Goal: Use online tool/utility: Utilize a website feature to perform a specific function

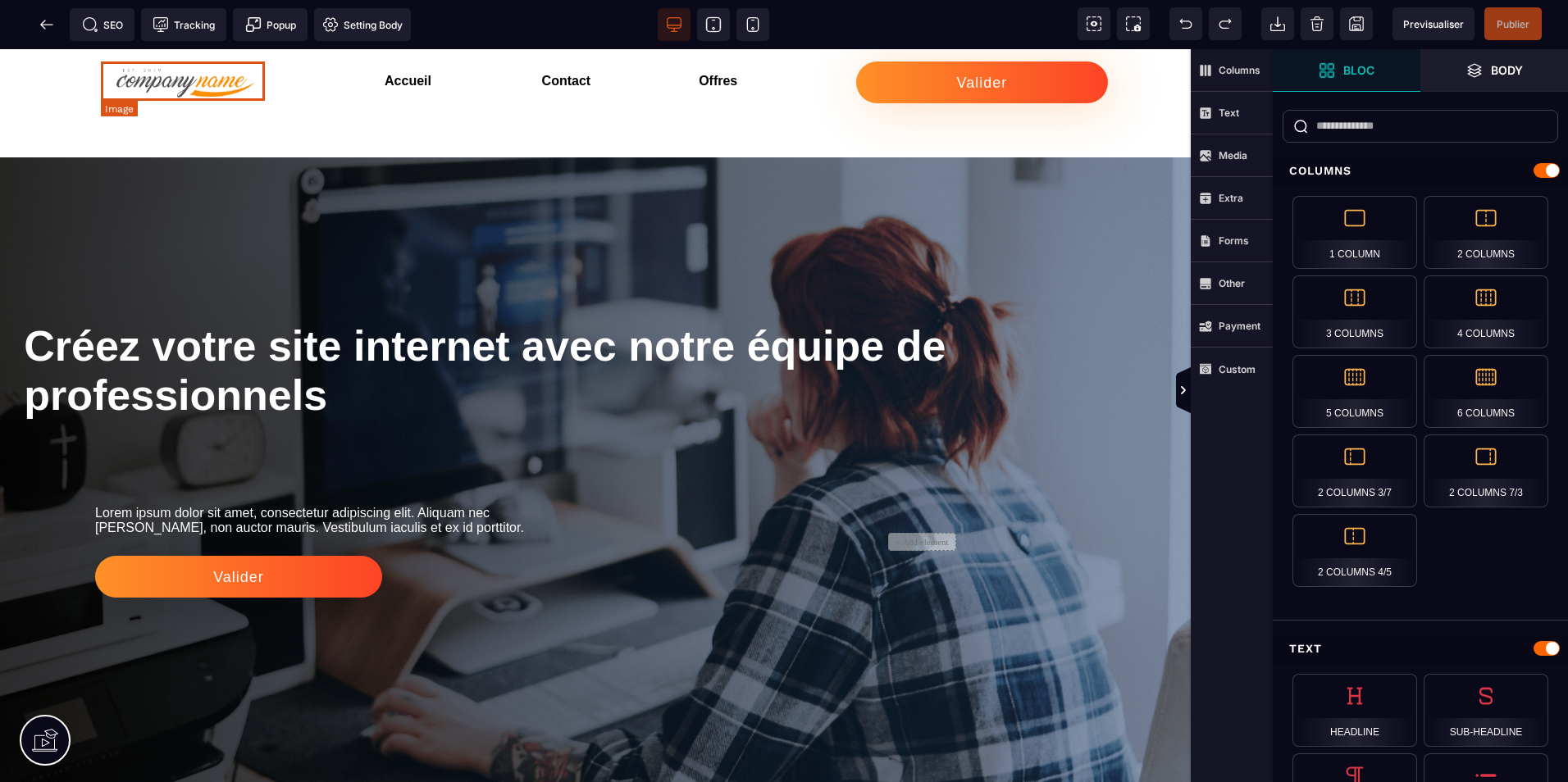
click at [215, 86] on img at bounding box center [187, 82] width 164 height 40
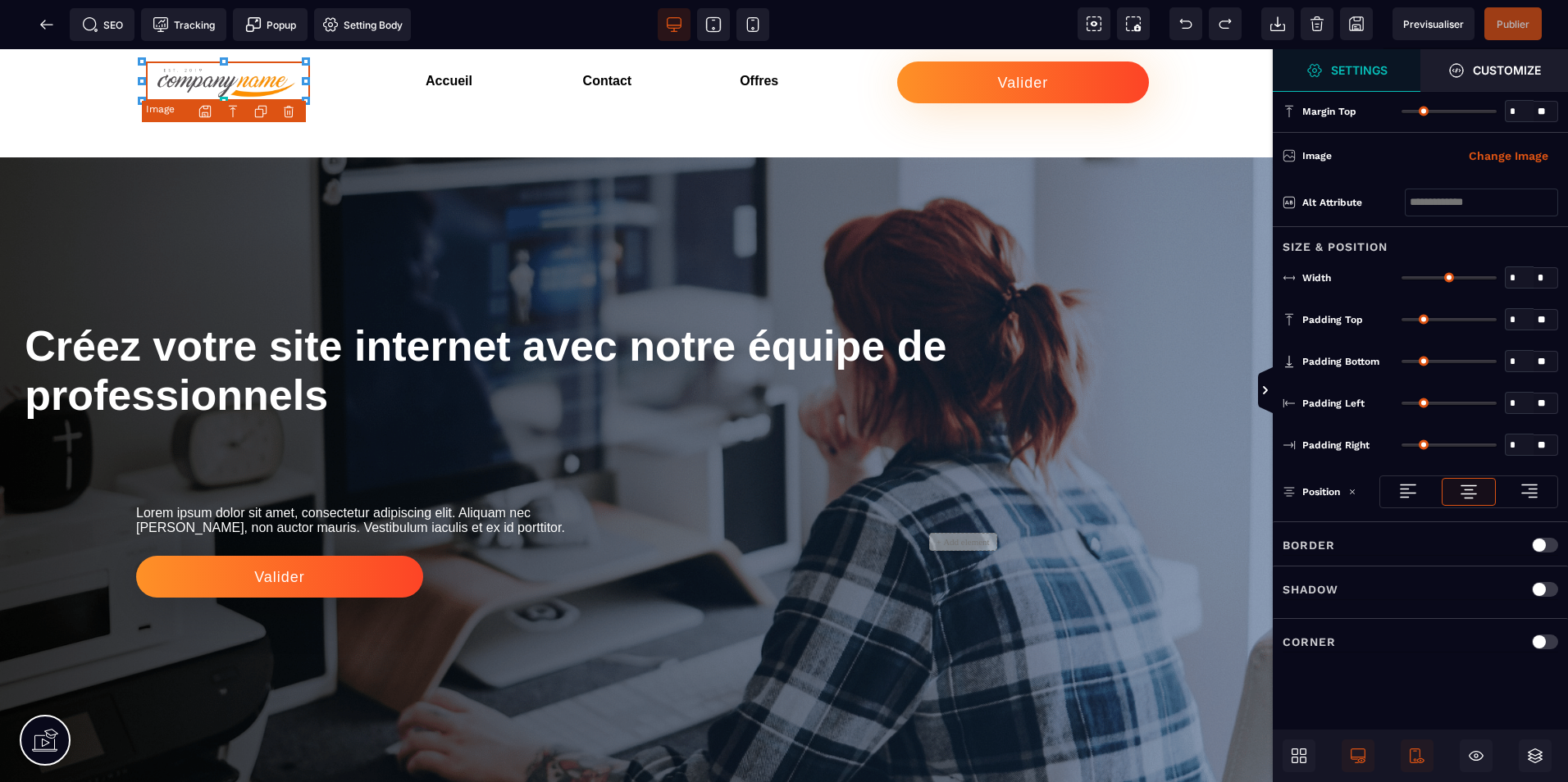
click at [215, 86] on img at bounding box center [228, 82] width 164 height 40
type input "*"
type input "***"
type input "*"
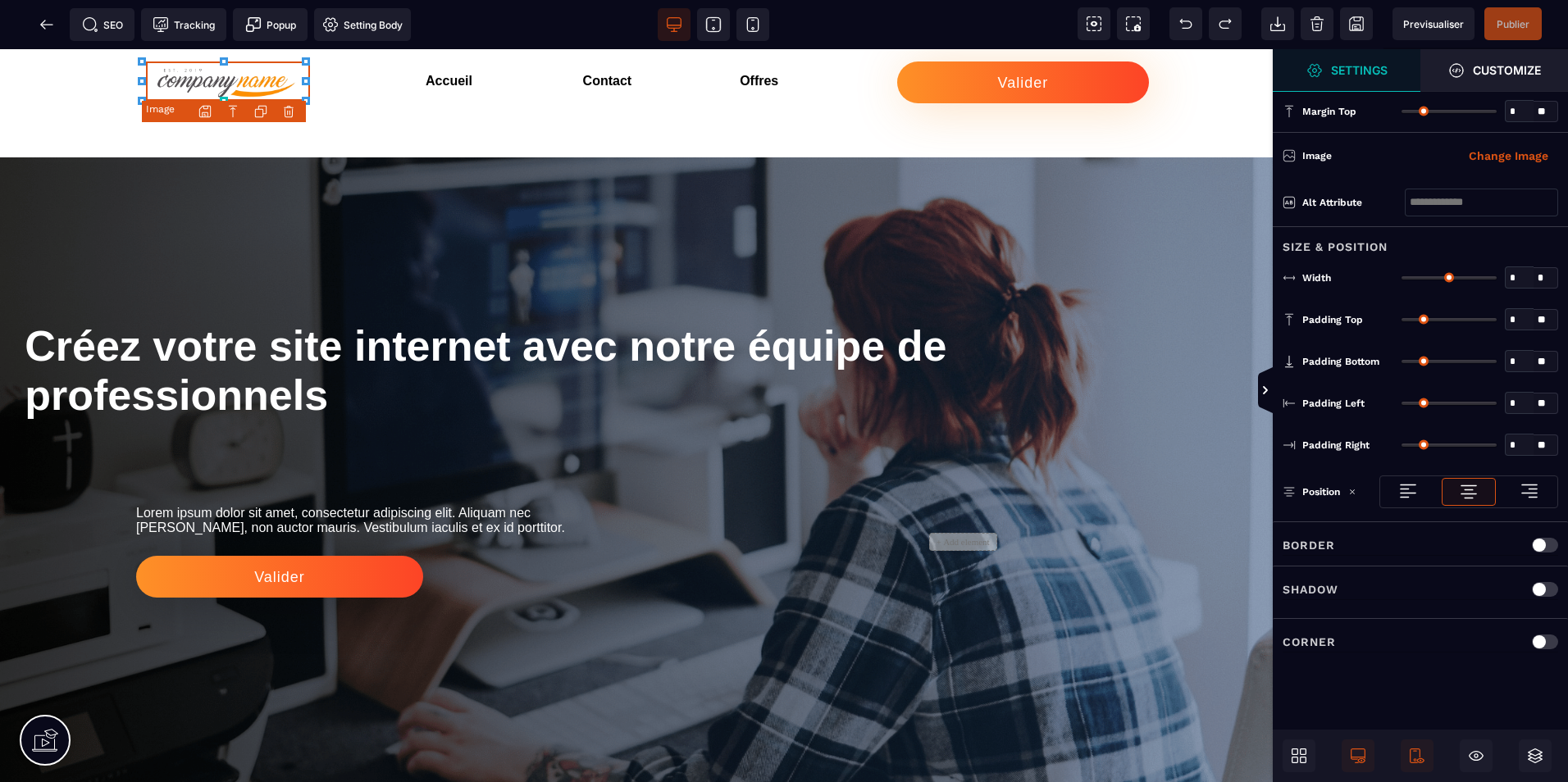
type input "*"
type input "***"
select select "**"
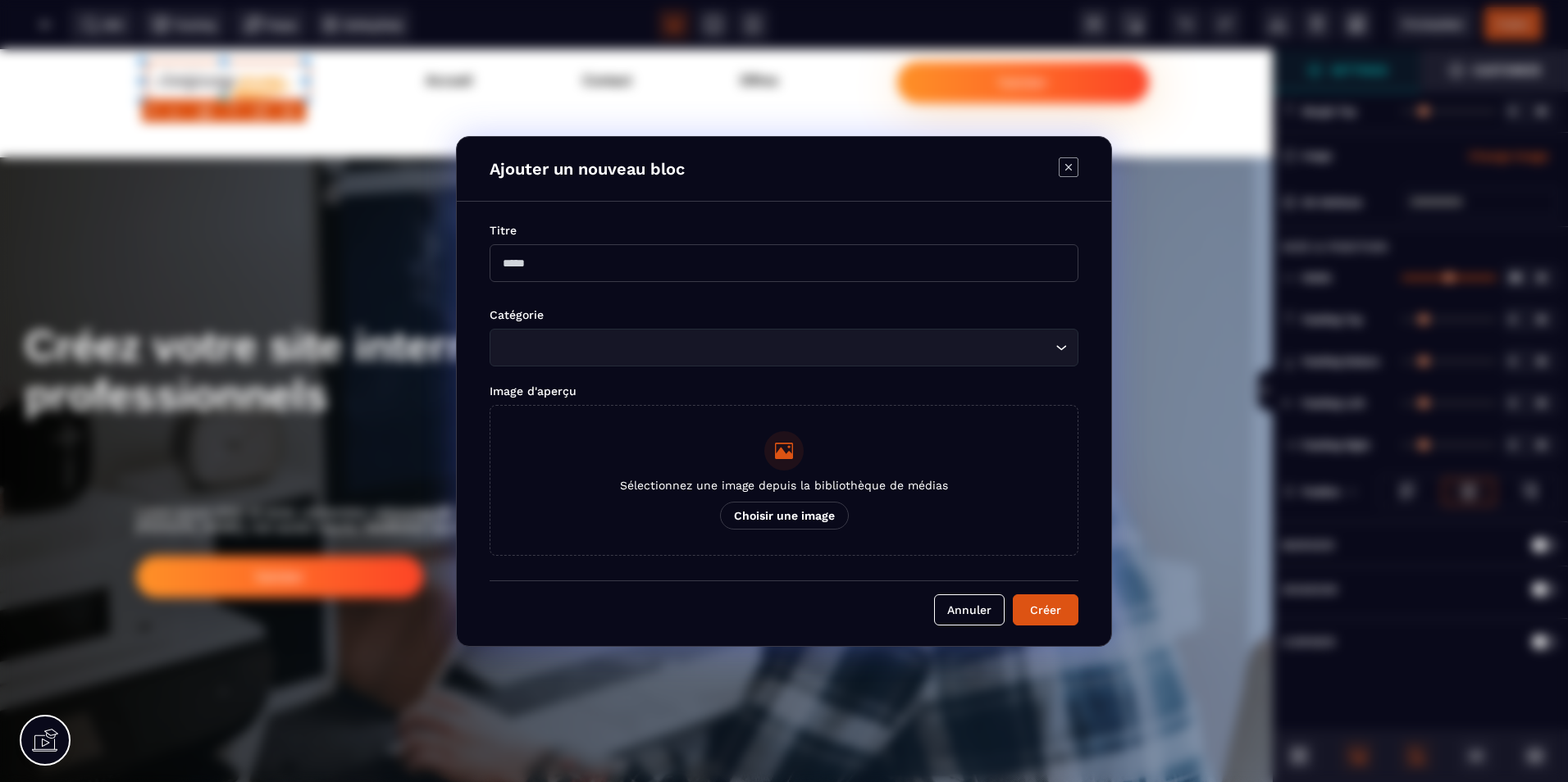
click at [205, 110] on body "B" at bounding box center [784, 391] width 1568 height 782
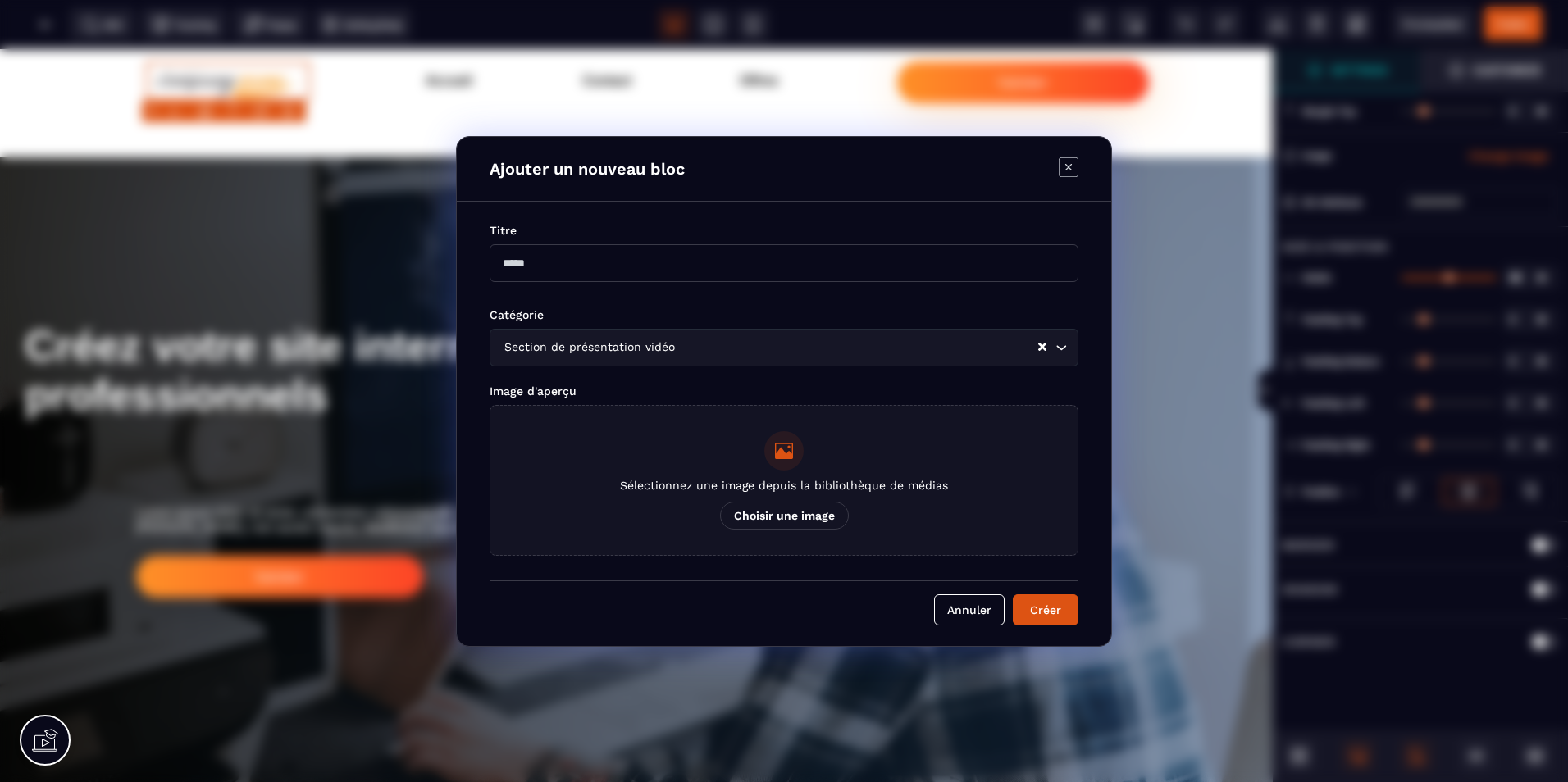
click at [772, 514] on p "Choisir une image" at bounding box center [784, 515] width 129 height 27
click at [0, 0] on input "Sélectionnez une image depuis la bibliothèque de médias Choisir une image" at bounding box center [0, 0] width 0 height 0
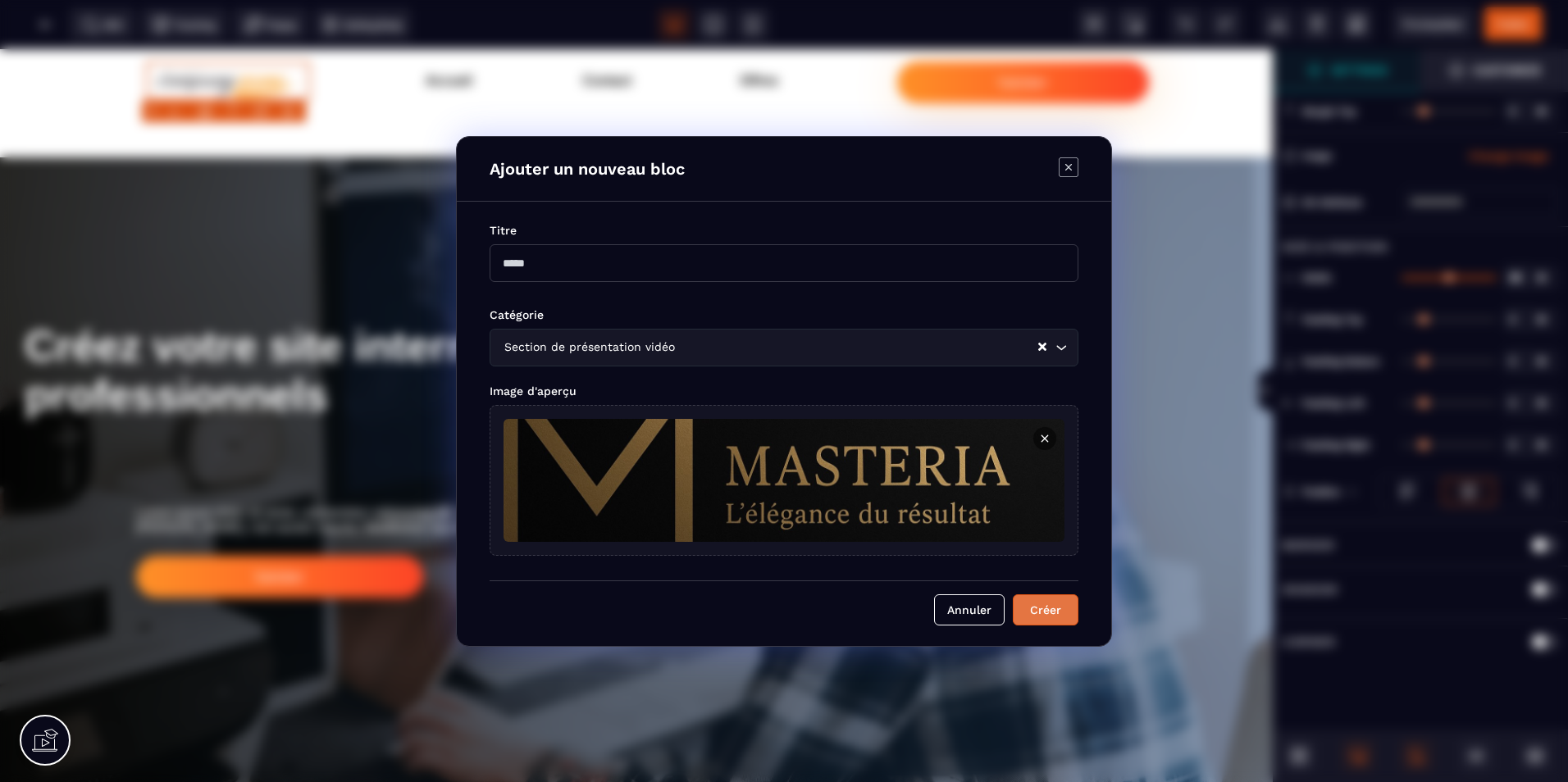
click at [1037, 614] on button "Créer" at bounding box center [1045, 609] width 65 height 31
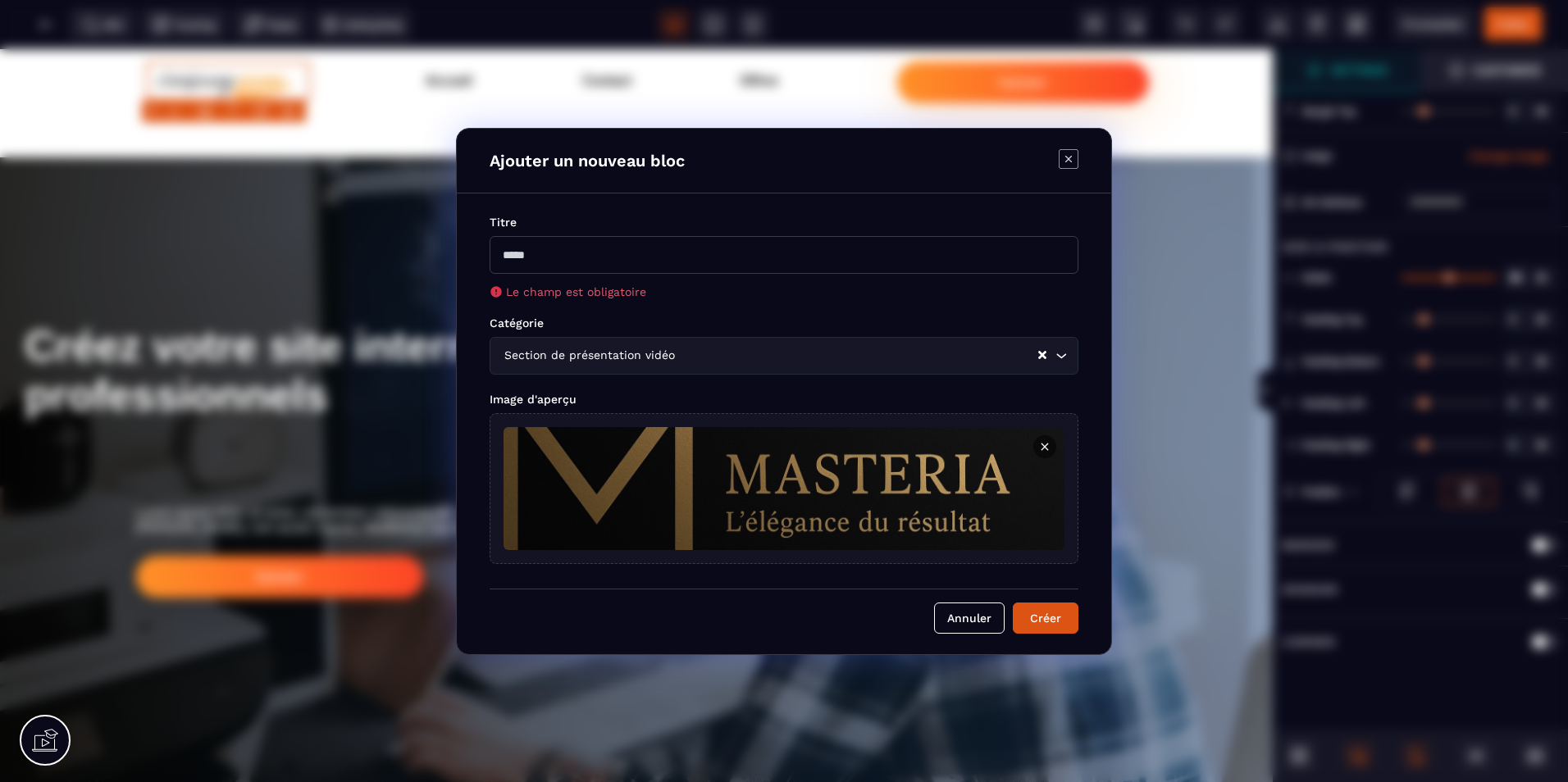
click at [737, 251] on input "Modal window" at bounding box center [783, 255] width 589 height 38
type input "**********"
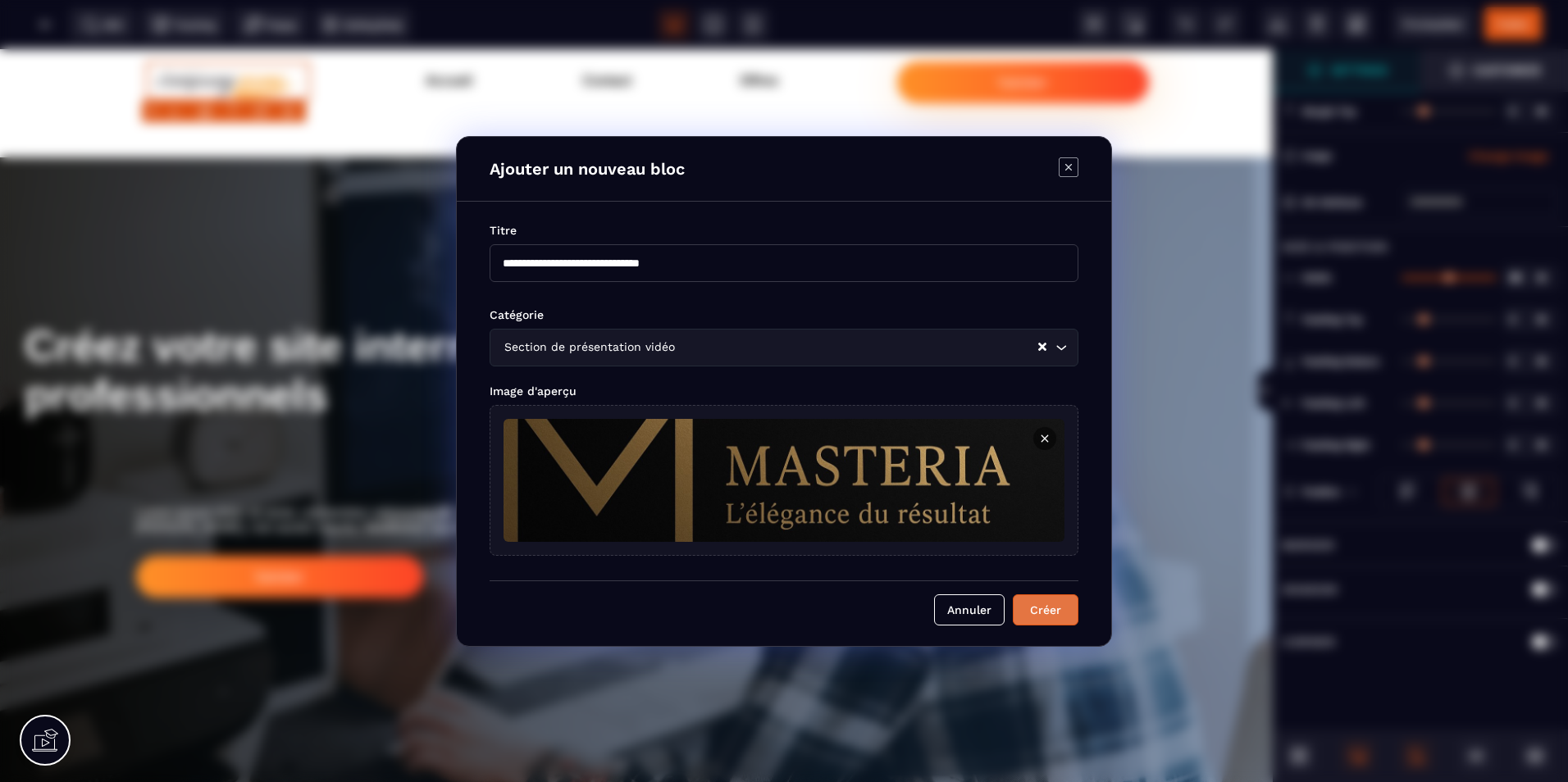
click at [1031, 606] on button "Créer" at bounding box center [1045, 609] width 65 height 31
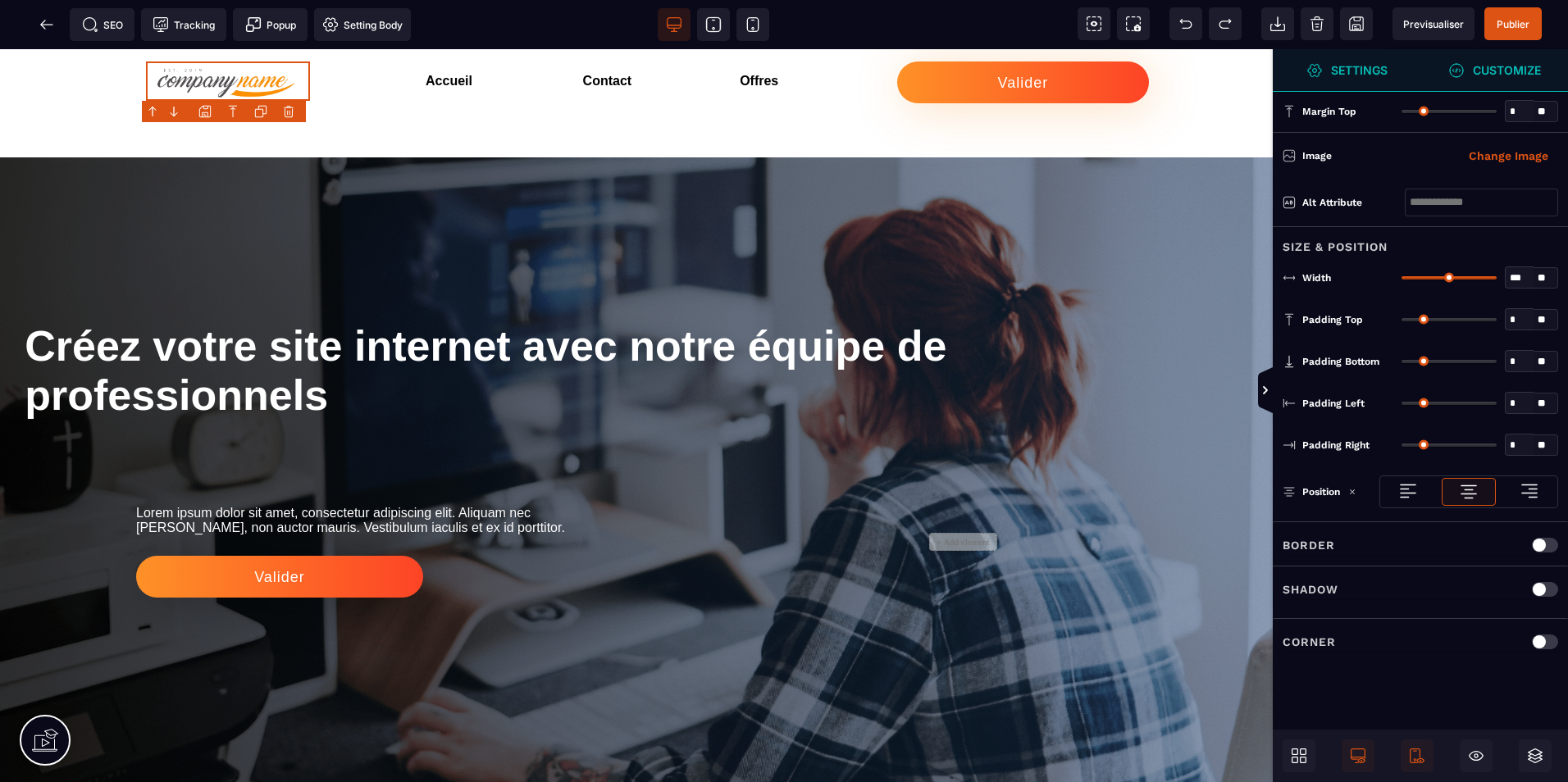
click at [1508, 70] on strong "Customize" at bounding box center [1506, 69] width 68 height 12
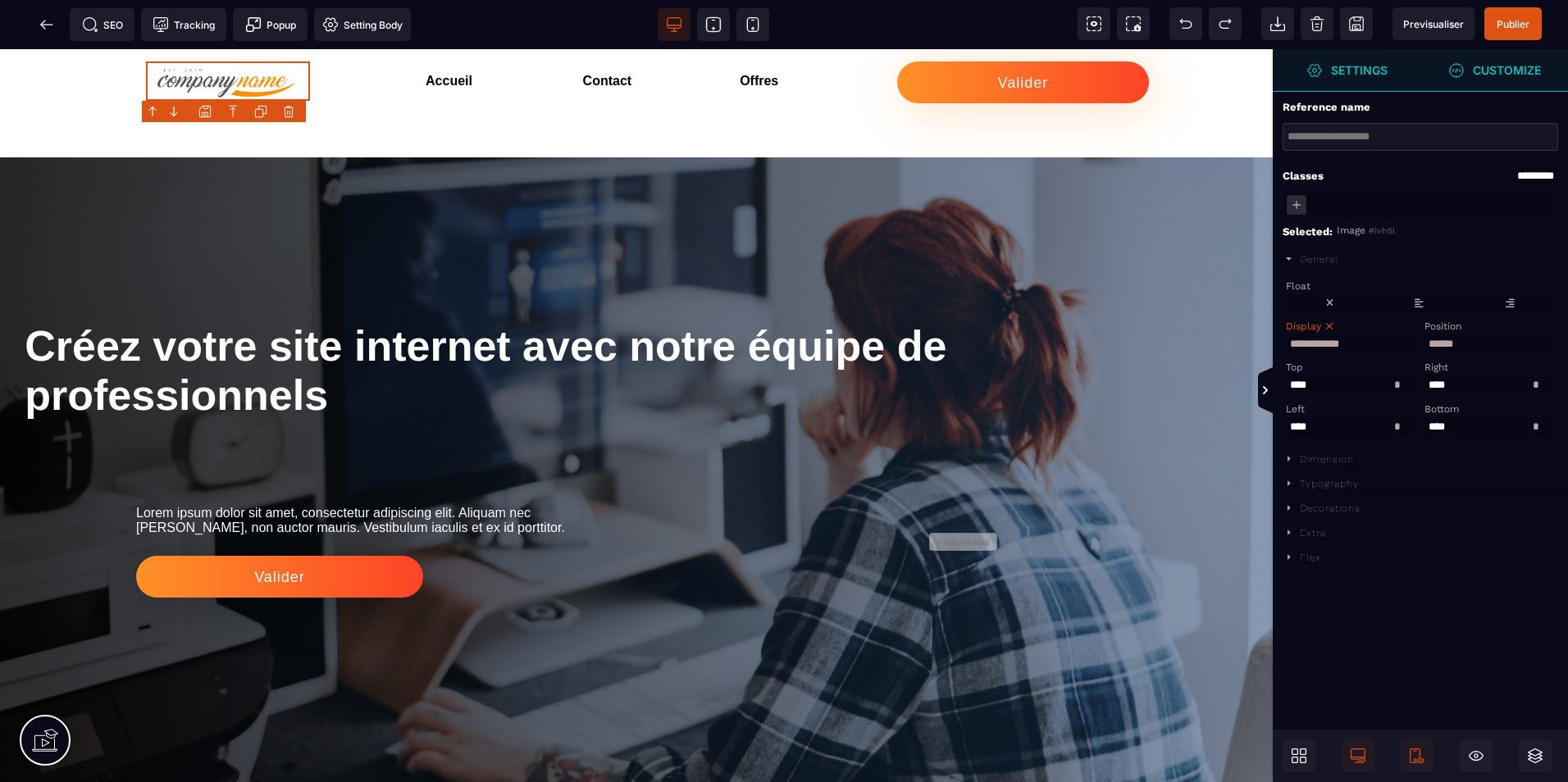
click at [1350, 70] on strong "Settings" at bounding box center [1359, 69] width 57 height 12
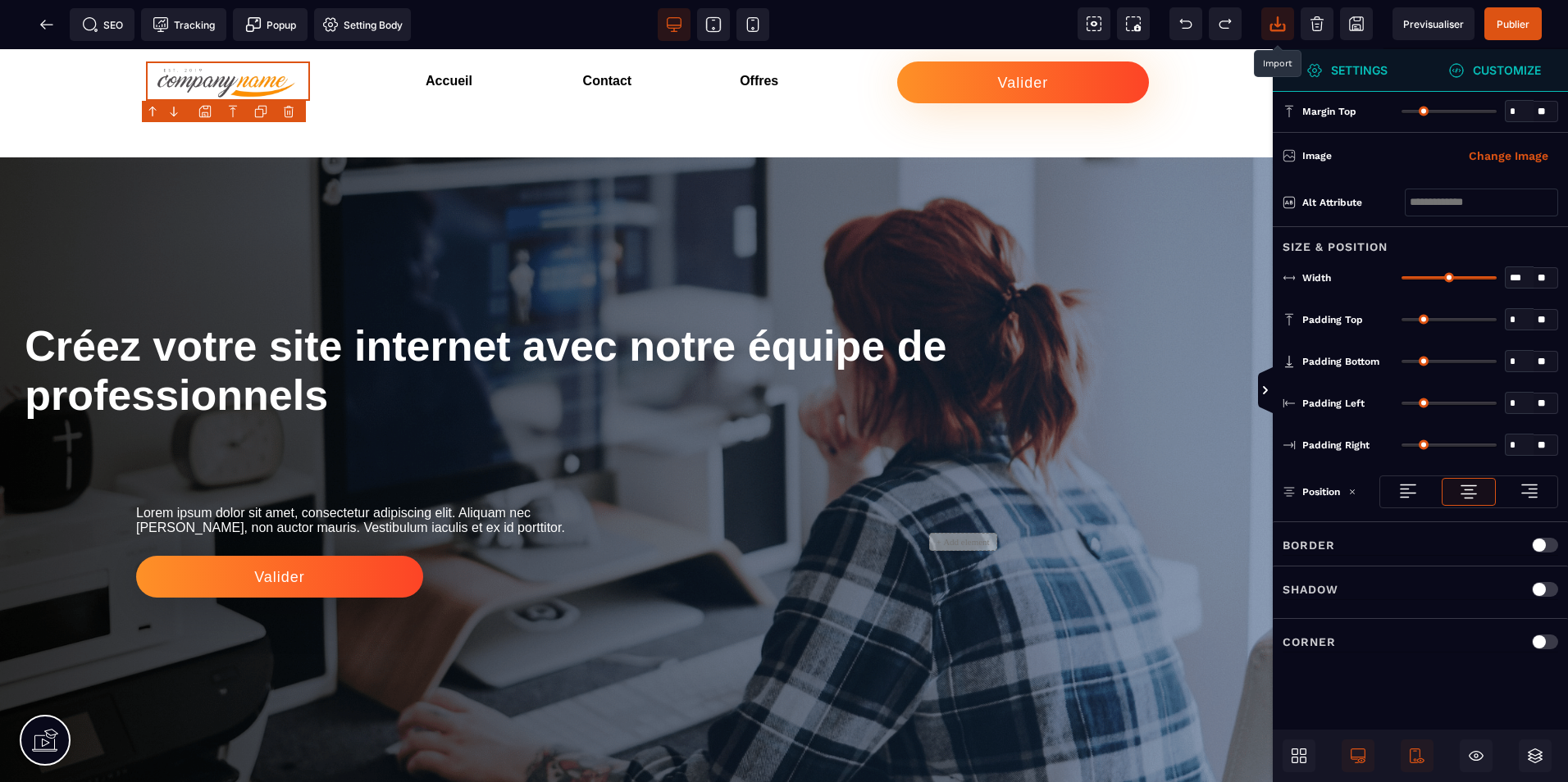
click at [1277, 24] on icon at bounding box center [1277, 21] width 7 height 10
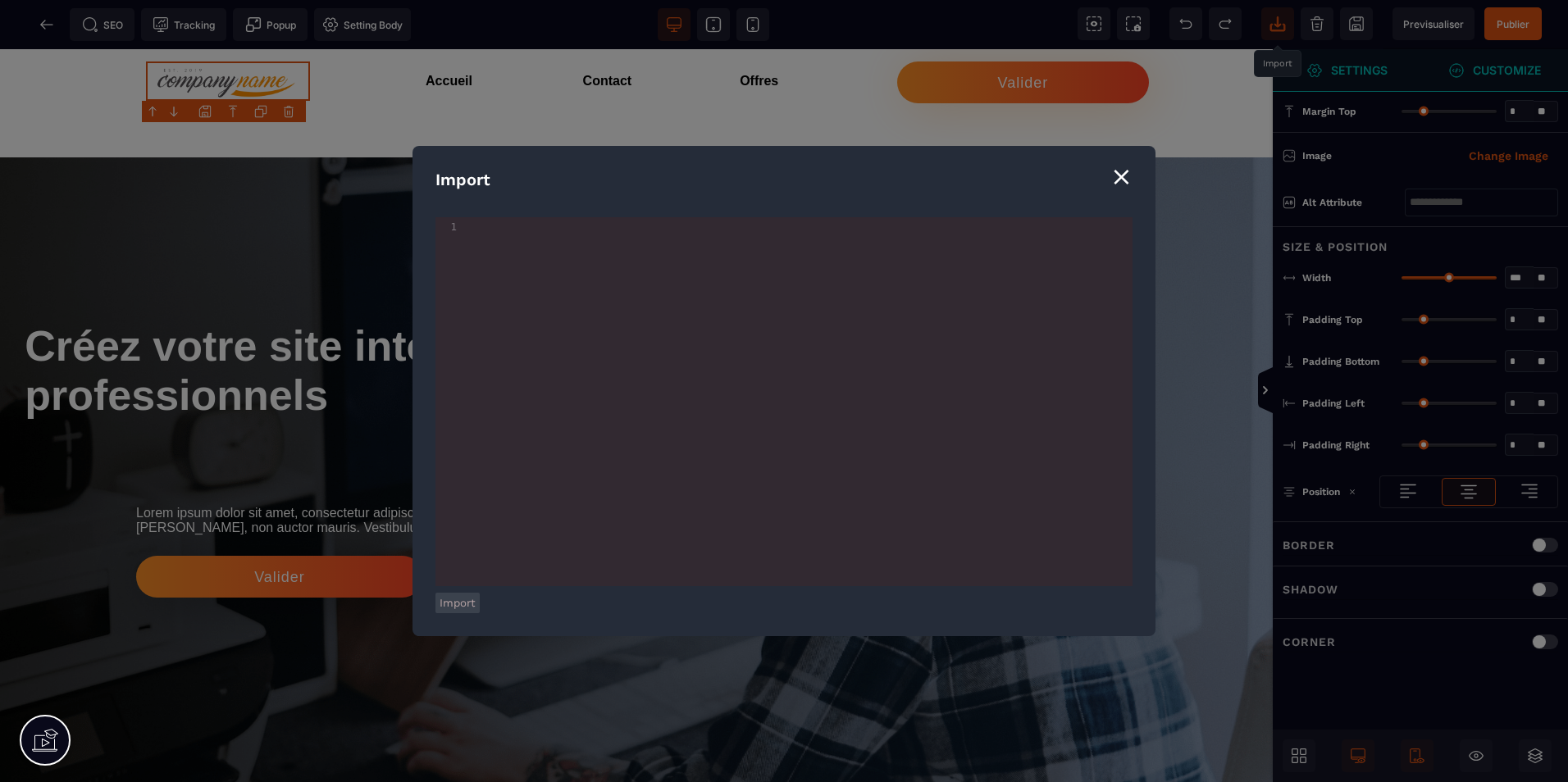
click at [458, 601] on button "Import" at bounding box center [457, 603] width 45 height 21
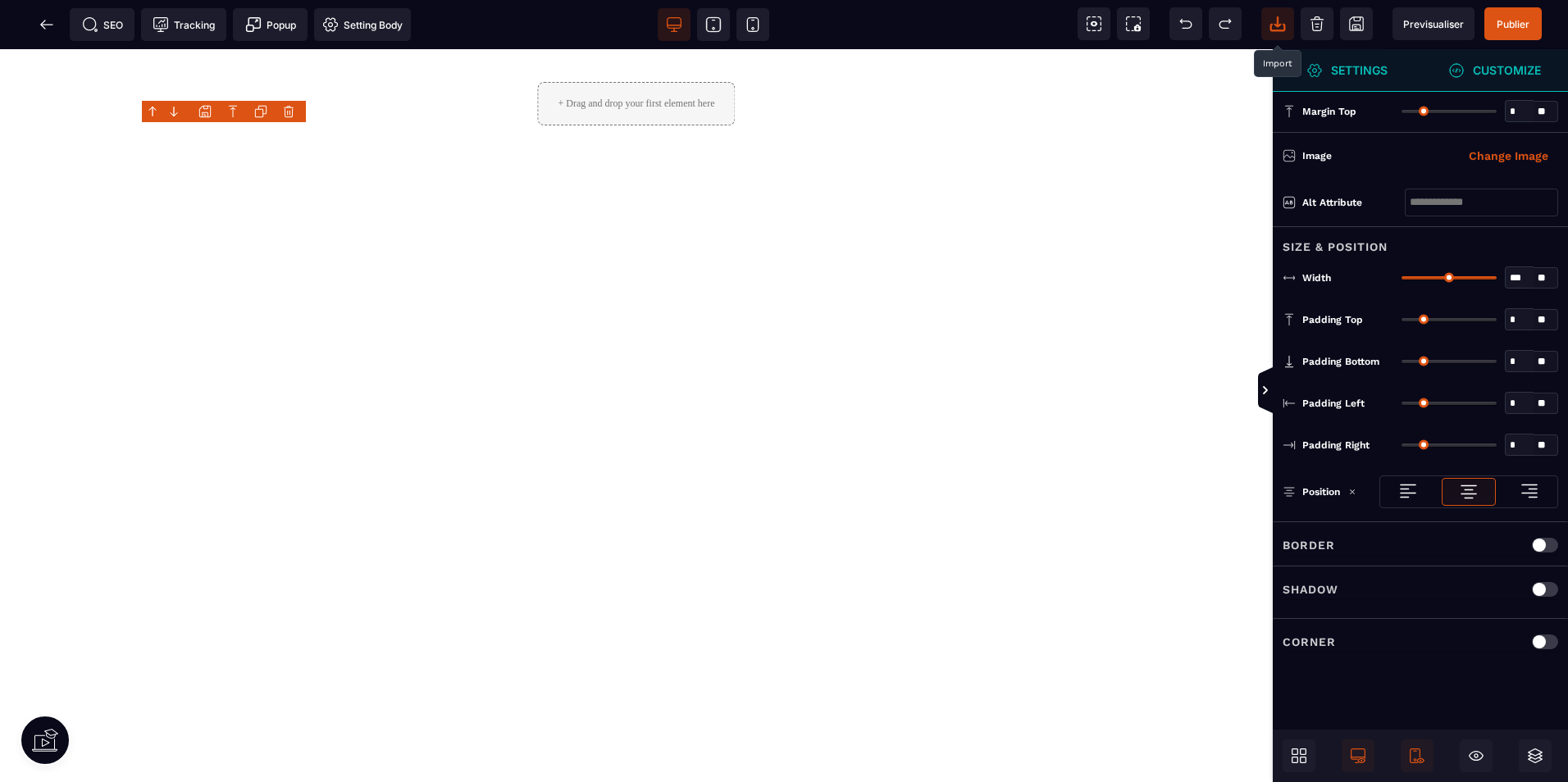
click at [562, 96] on div "+ Drag and drop your first element here" at bounding box center [635, 103] width 197 height 44
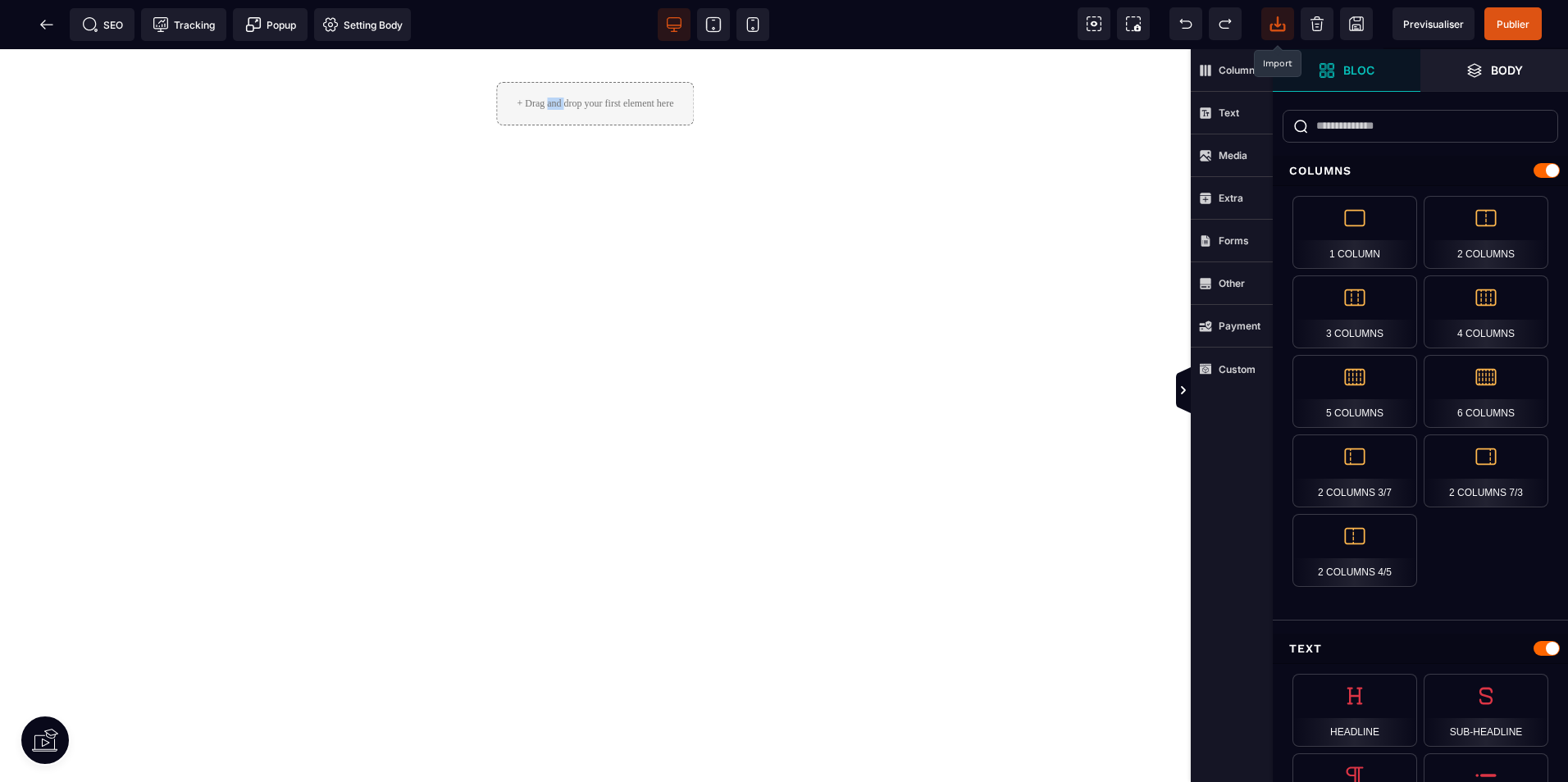
click at [562, 96] on div "+ Drag and drop your first element here" at bounding box center [594, 103] width 197 height 44
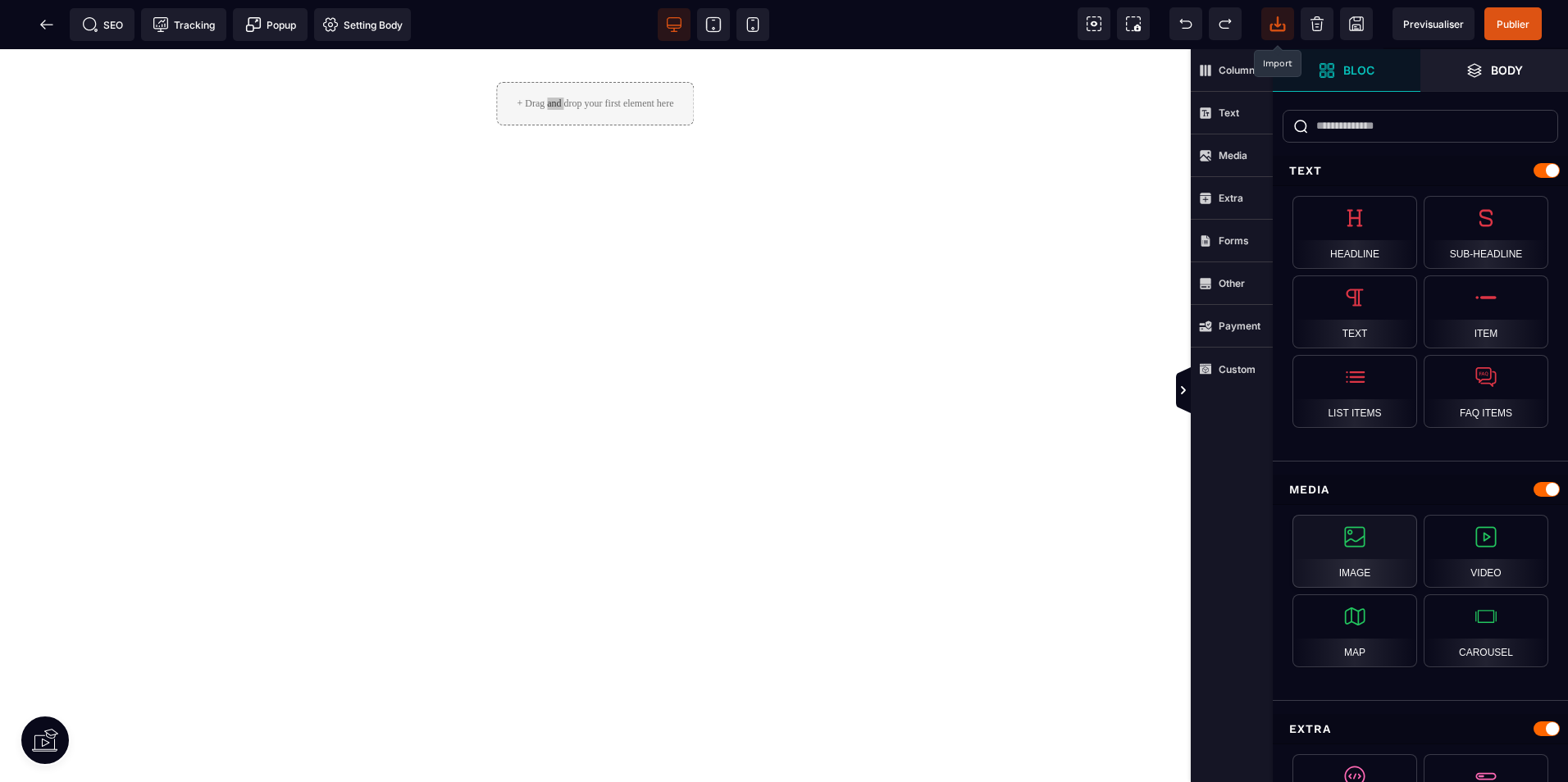
click at [1377, 552] on div "Image" at bounding box center [1354, 551] width 124 height 73
click at [1178, 19] on icon at bounding box center [1185, 23] width 16 height 16
select select "**"
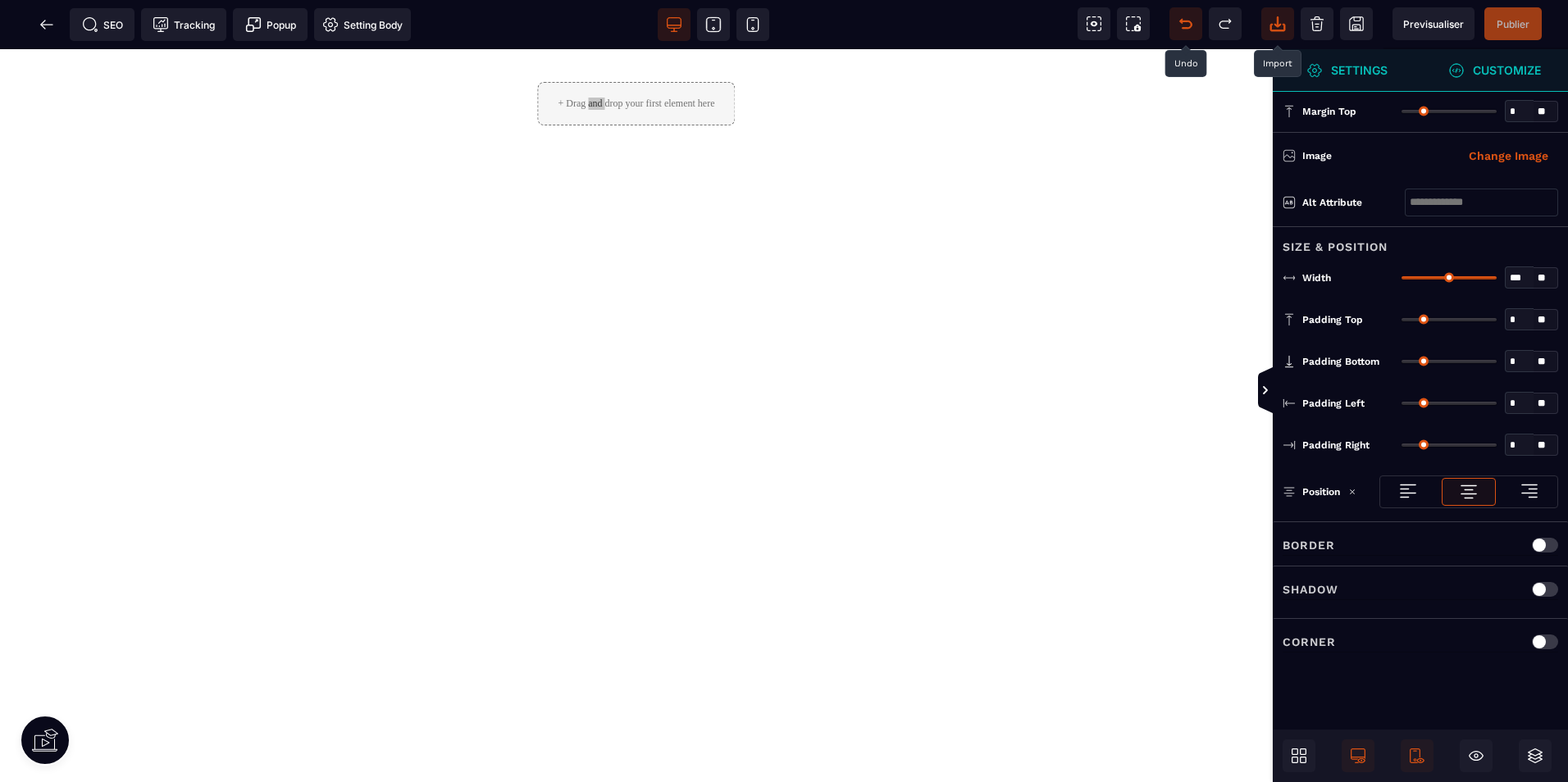
click at [1178, 19] on icon at bounding box center [1185, 23] width 16 height 16
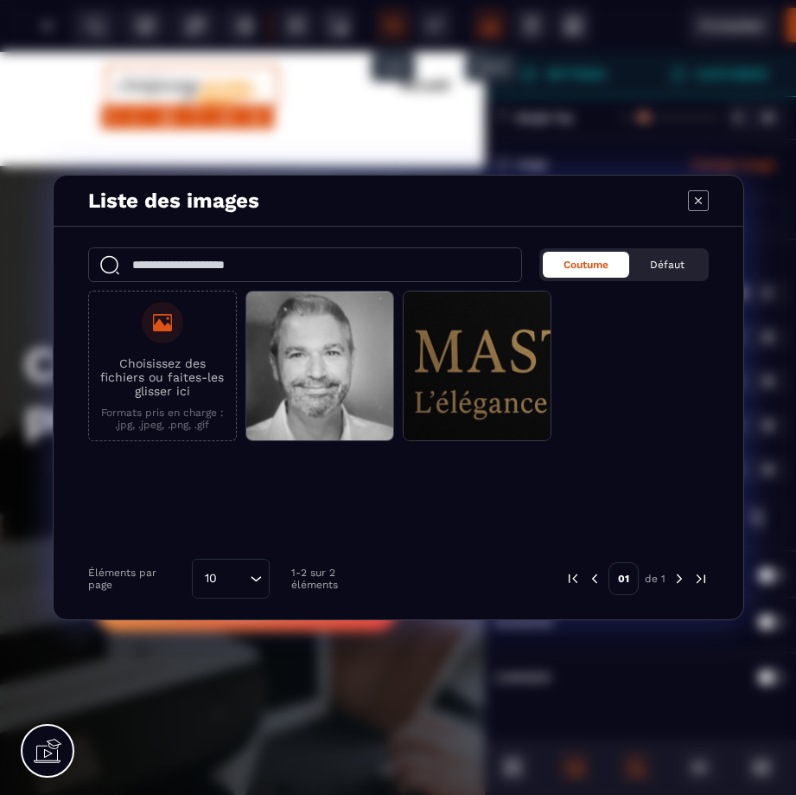
click at [695, 202] on icon "Modal window" at bounding box center [698, 200] width 21 height 21
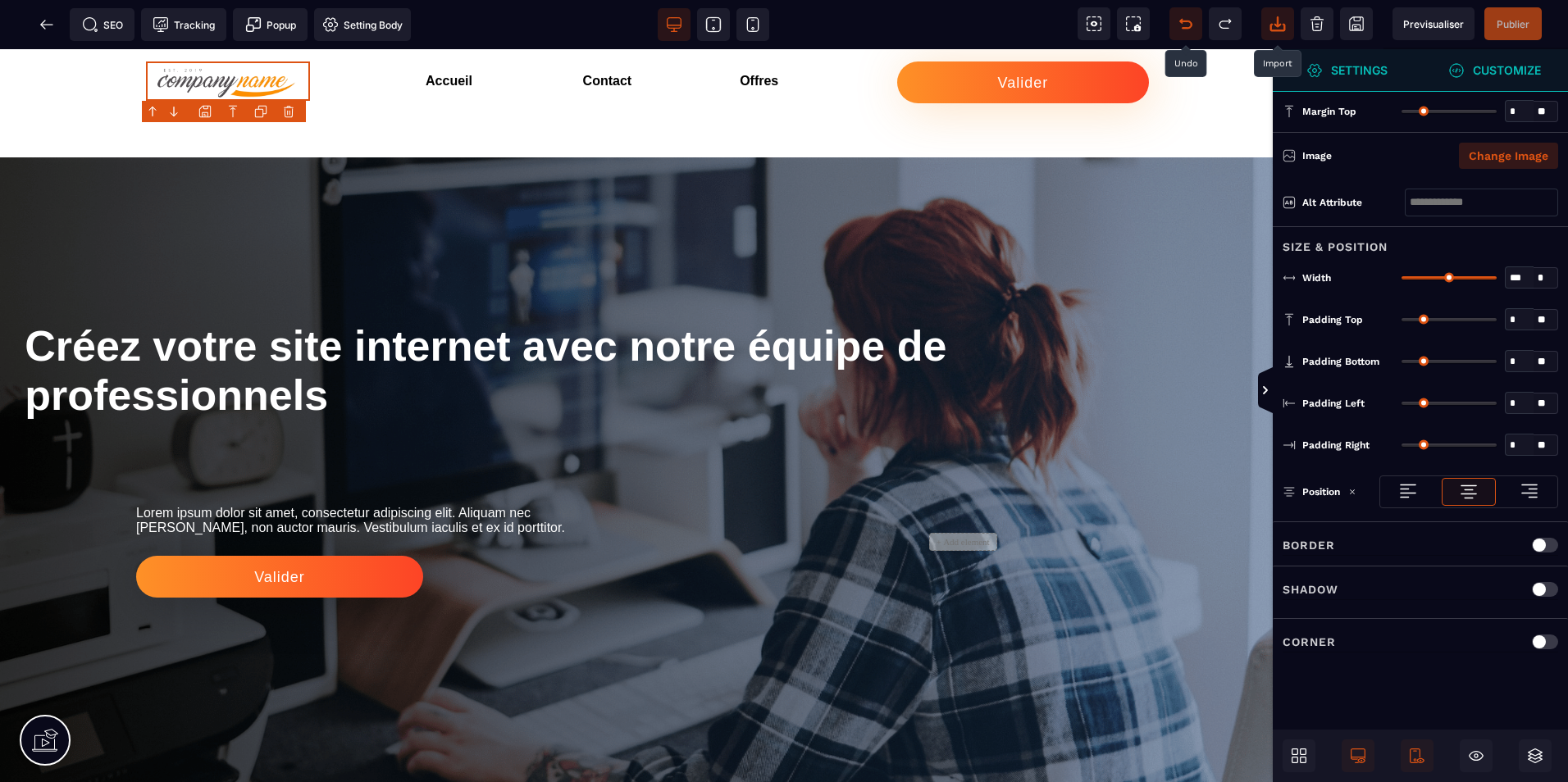
click at [1498, 155] on button "Change Image" at bounding box center [1508, 155] width 100 height 27
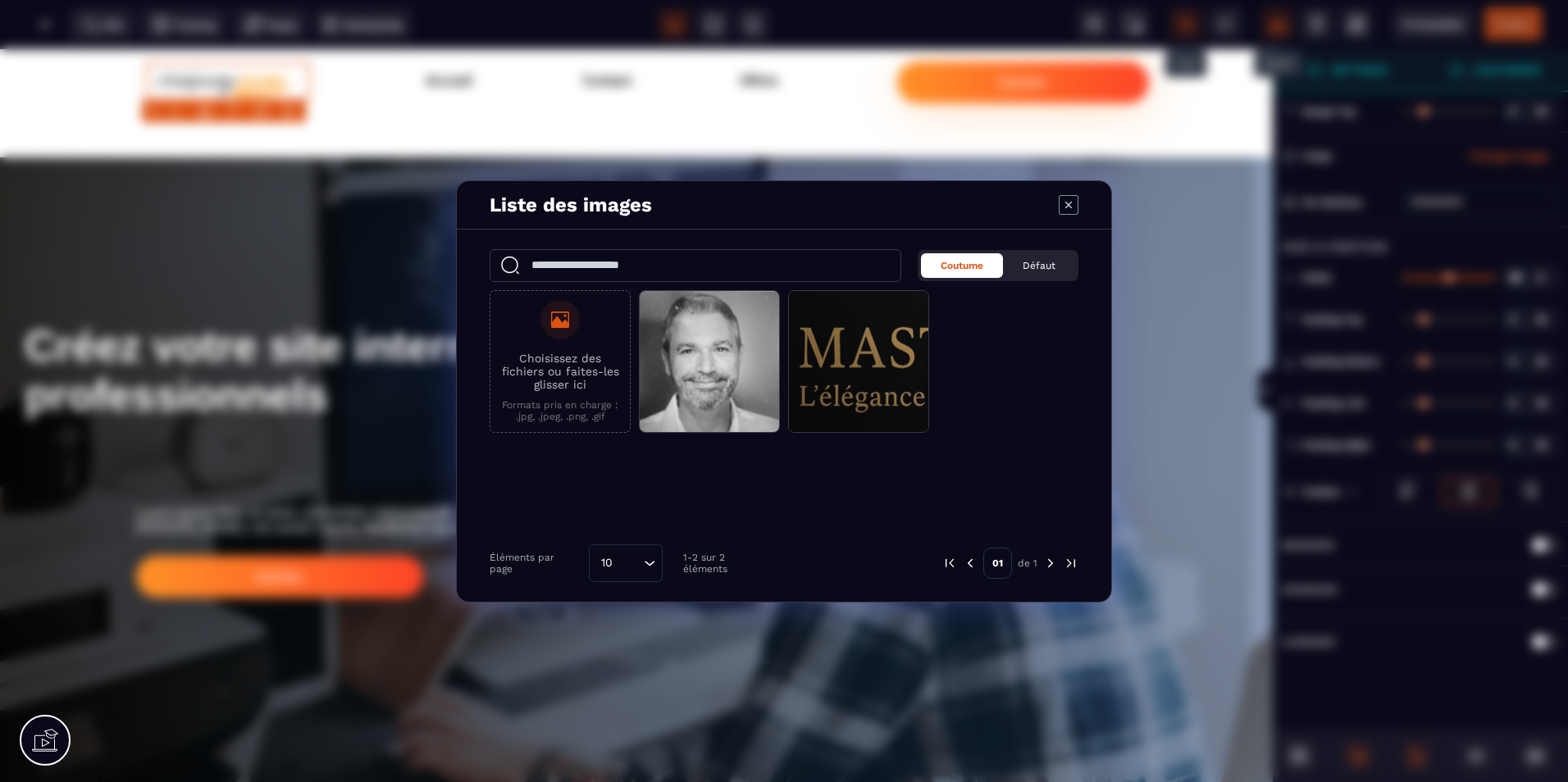
click at [1065, 207] on icon "Modal window" at bounding box center [1067, 205] width 20 height 20
